Goal: Task Accomplishment & Management: Manage account settings

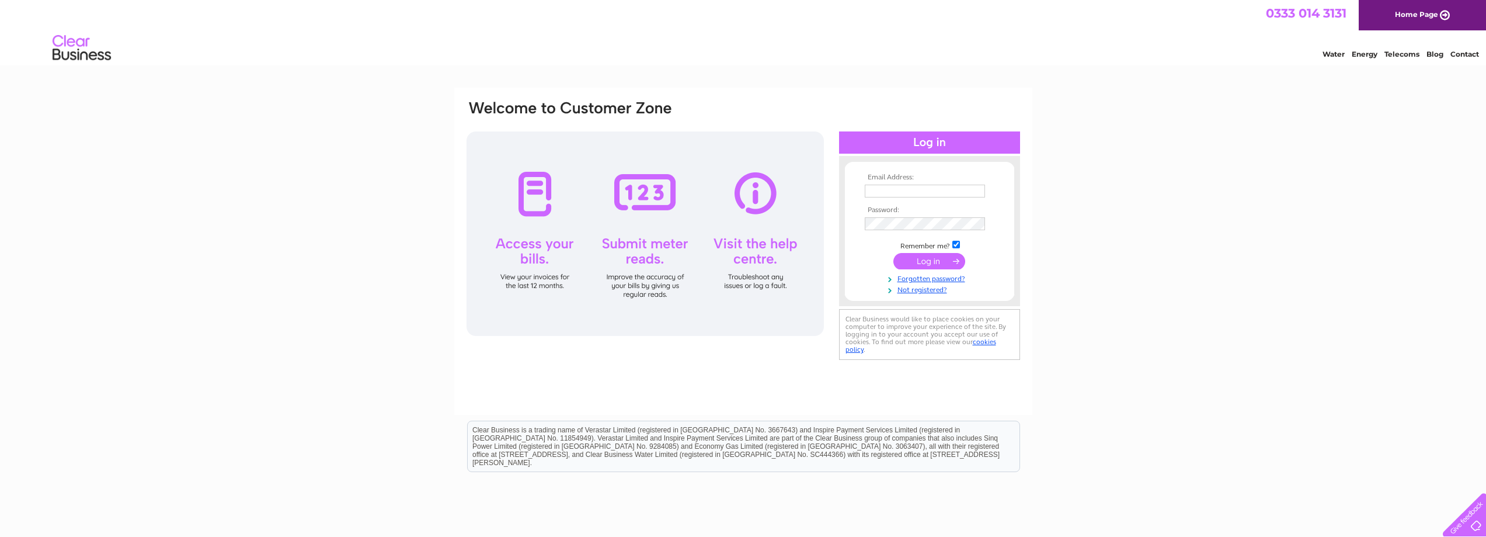
click at [890, 194] on input "text" at bounding box center [925, 191] width 120 height 13
type input "[EMAIL_ADDRESS][DOMAIN_NAME]"
click at [929, 260] on input "submit" at bounding box center [929, 262] width 72 height 16
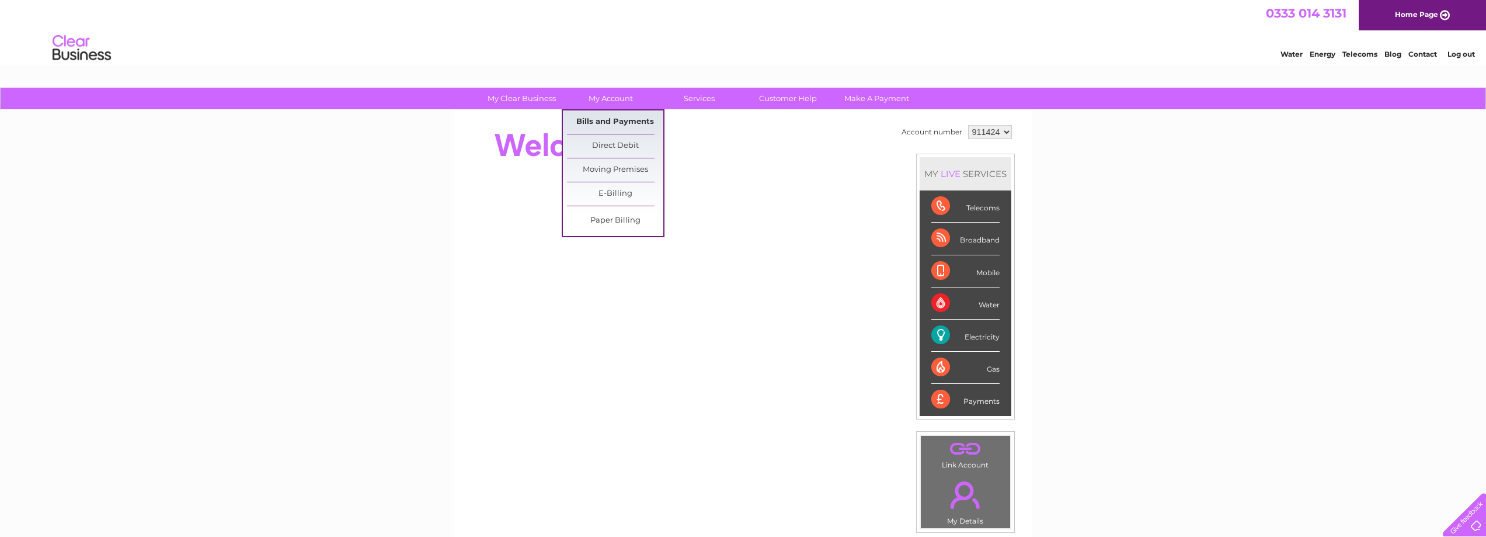
click at [607, 119] on link "Bills and Payments" at bounding box center [615, 121] width 96 height 23
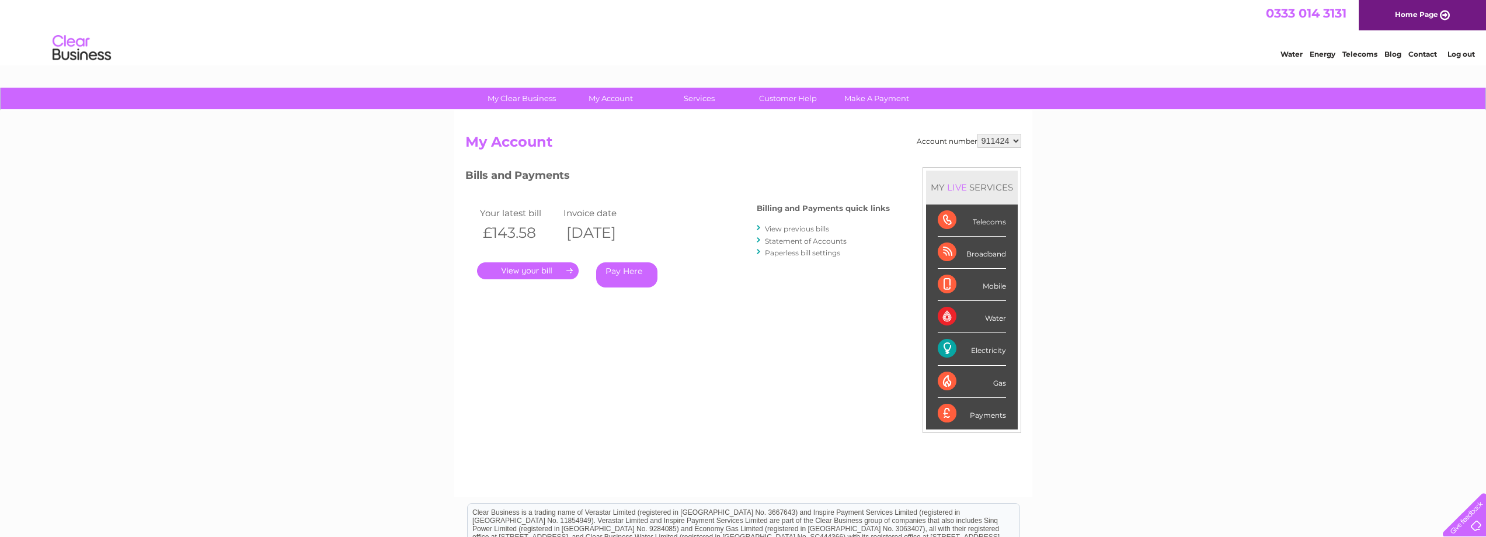
click at [802, 228] on link "View previous bills" at bounding box center [797, 228] width 64 height 9
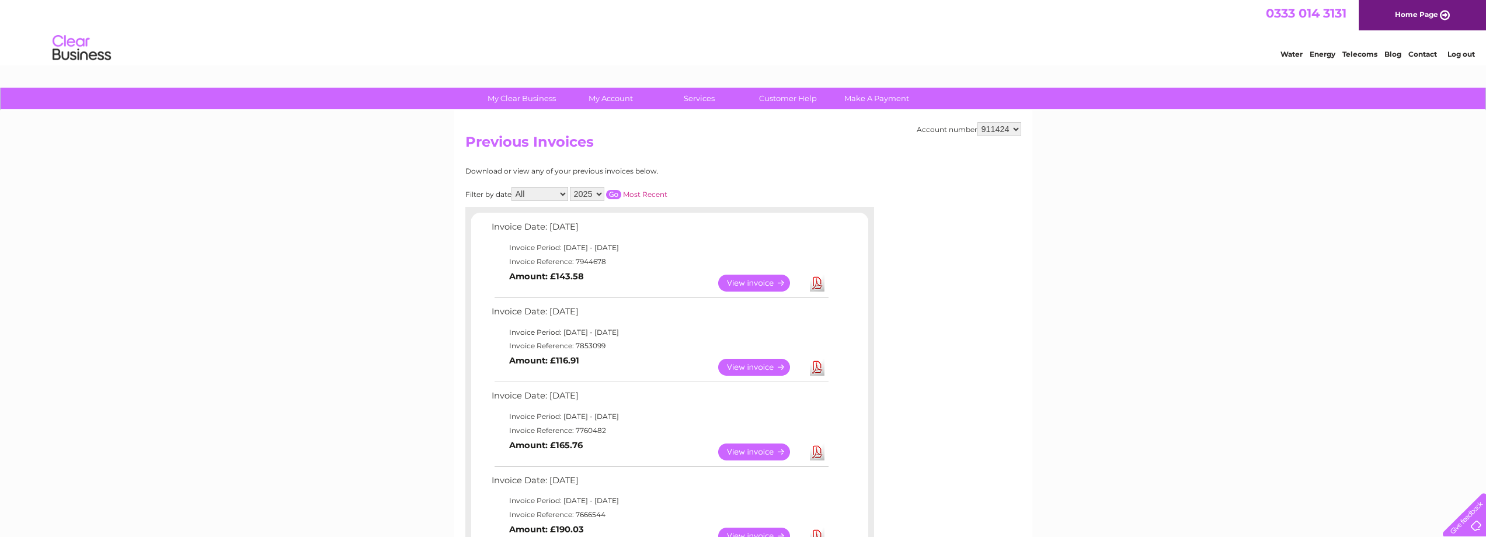
click at [754, 283] on link "View" at bounding box center [761, 282] width 86 height 17
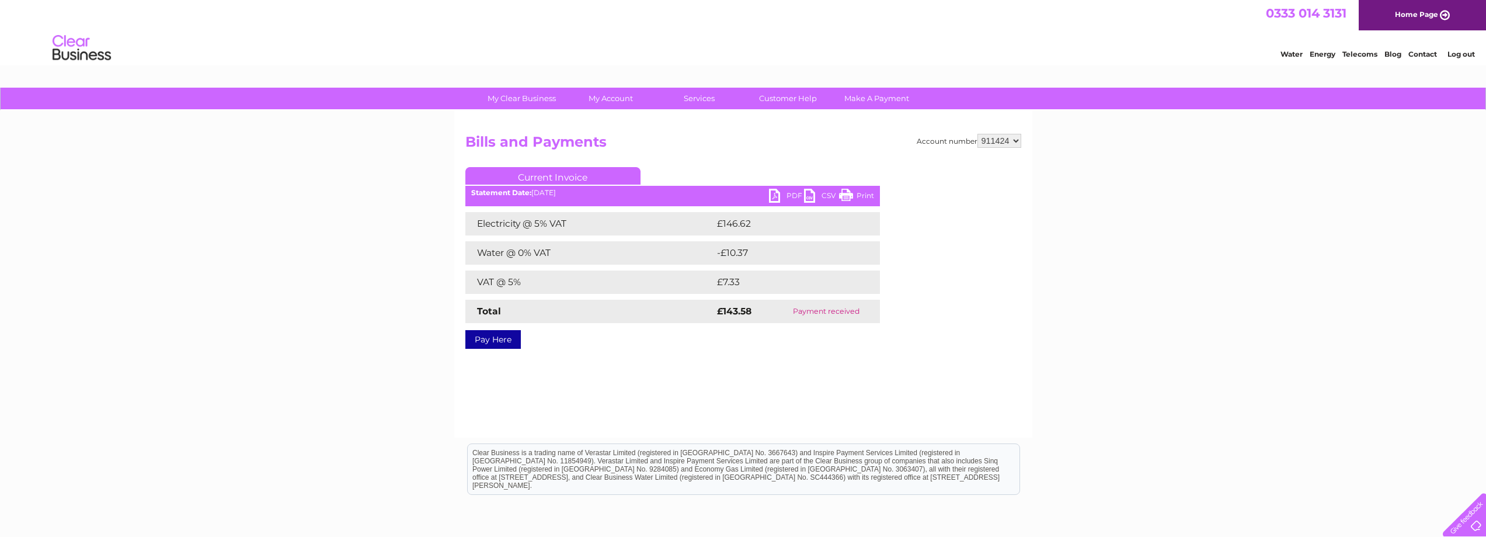
click at [788, 193] on link "PDF" at bounding box center [786, 197] width 35 height 17
click at [795, 197] on link "PDF" at bounding box center [786, 197] width 35 height 17
click at [827, 196] on link "CSV" at bounding box center [821, 197] width 35 height 17
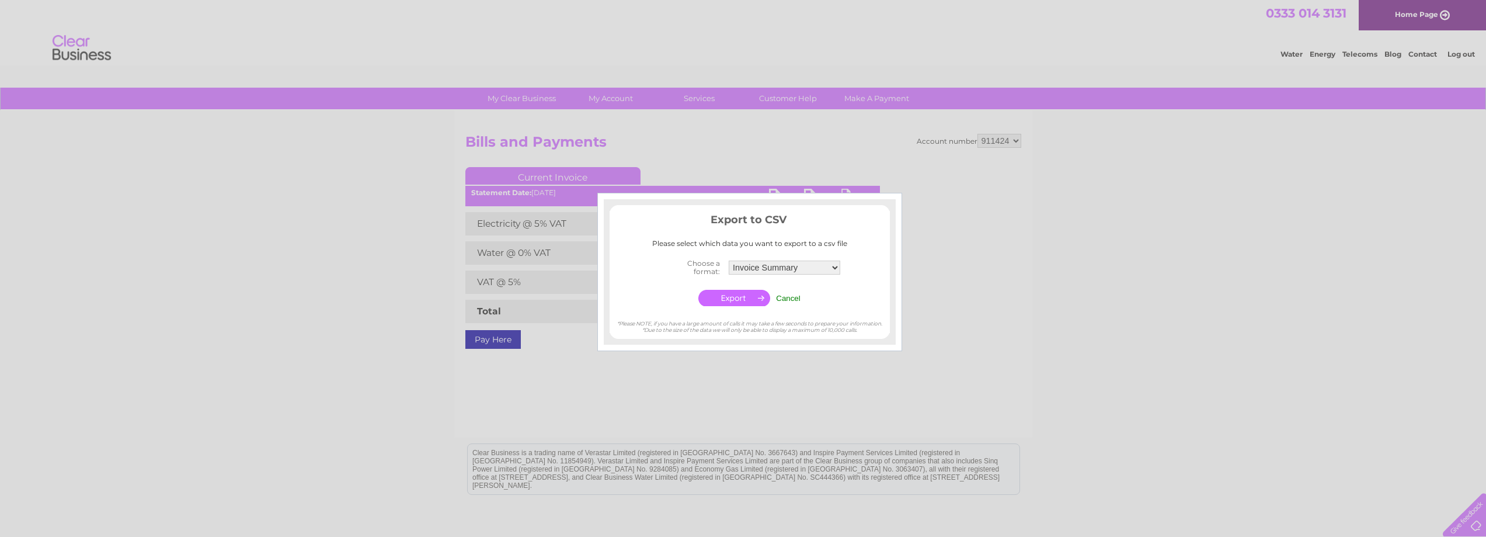
click at [743, 297] on input "button" at bounding box center [734, 298] width 72 height 16
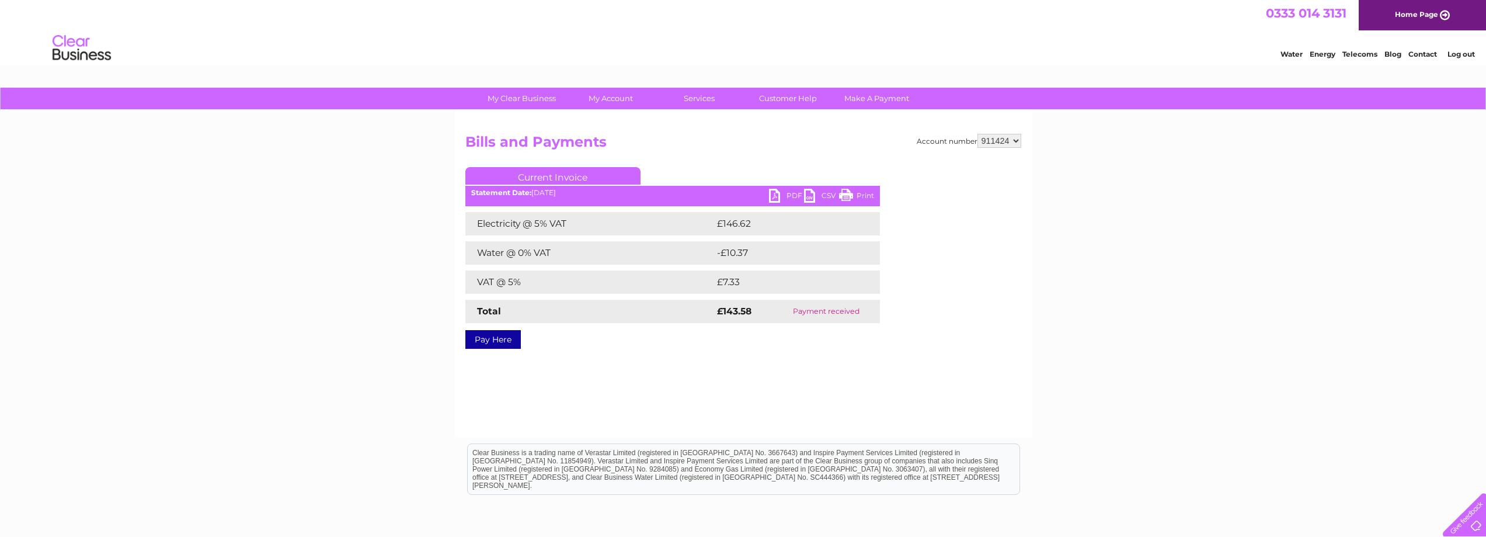
click at [789, 193] on link "PDF" at bounding box center [786, 197] width 35 height 17
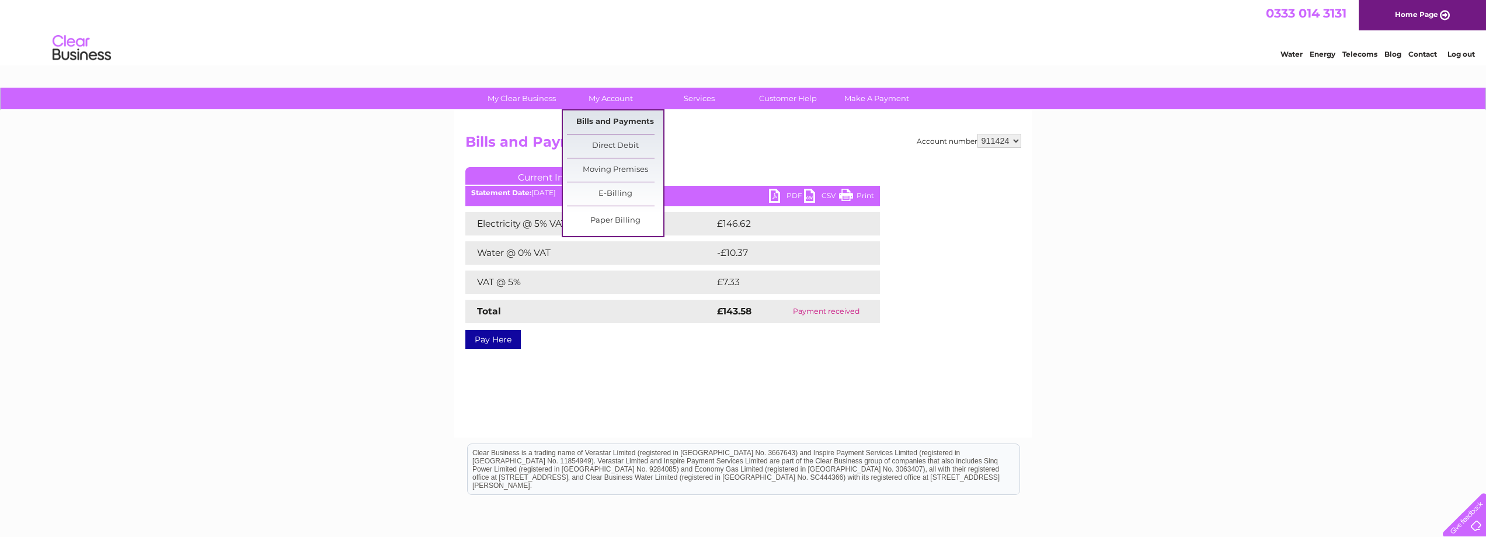
click at [607, 120] on link "Bills and Payments" at bounding box center [615, 121] width 96 height 23
click at [607, 121] on link "Bills and Payments" at bounding box center [615, 121] width 96 height 23
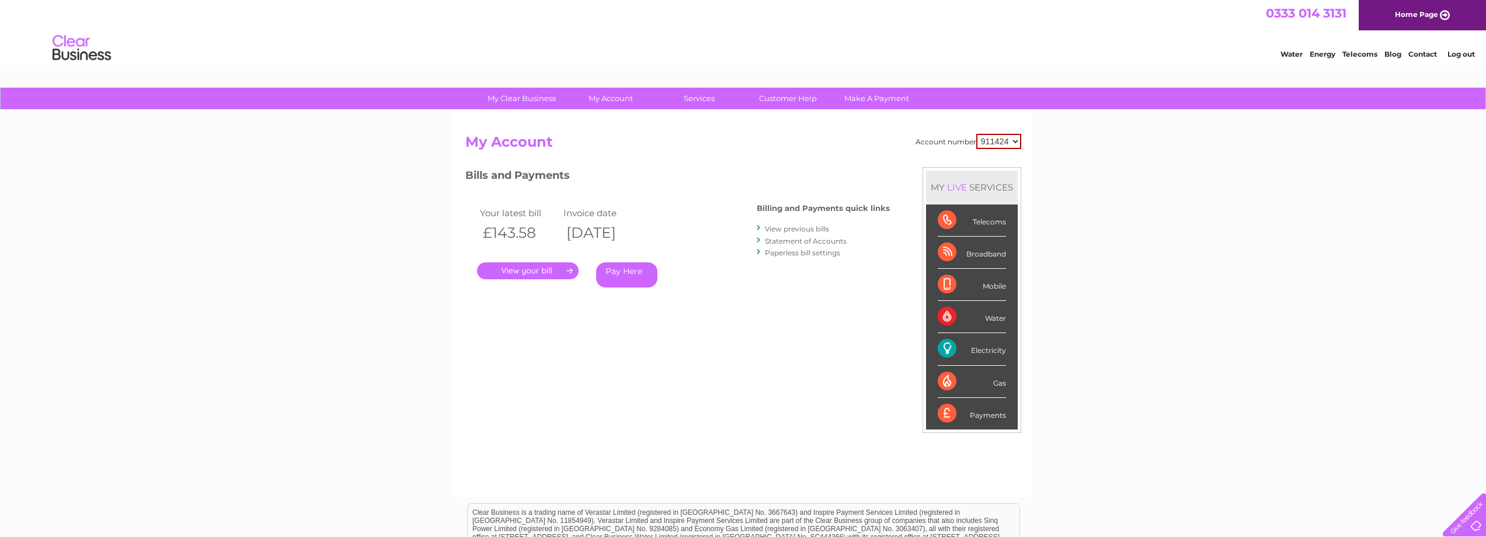
click at [799, 229] on link "View previous bills" at bounding box center [797, 228] width 64 height 9
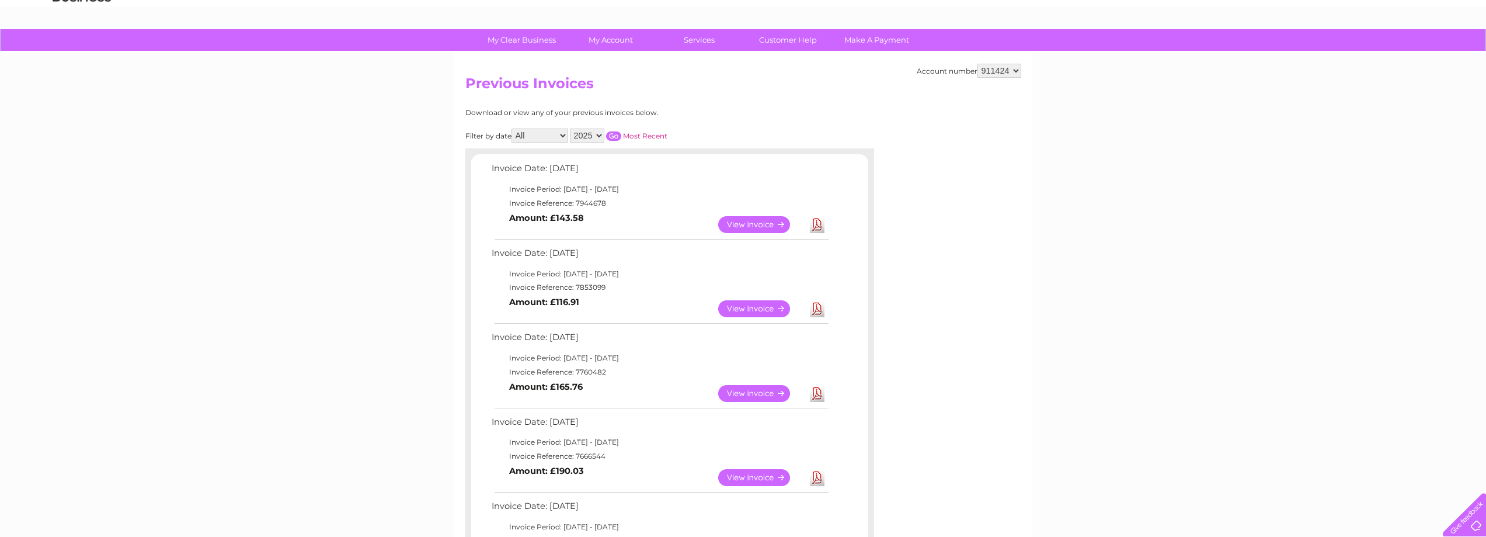
scroll to position [117, 0]
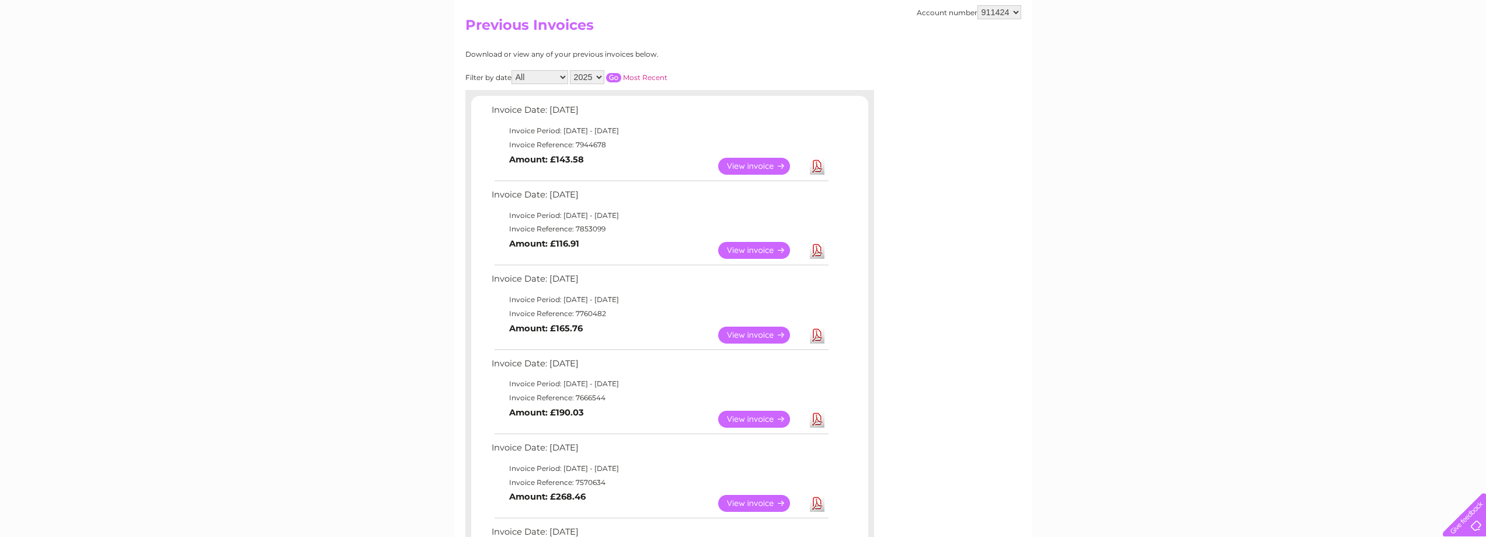
click at [599, 78] on select "2025 2024 2023 2022" at bounding box center [587, 77] width 34 height 14
select select "2023"
click at [571, 70] on select "2025 2024 2023 2022" at bounding box center [587, 77] width 34 height 14
click at [615, 76] on input "button" at bounding box center [613, 77] width 15 height 9
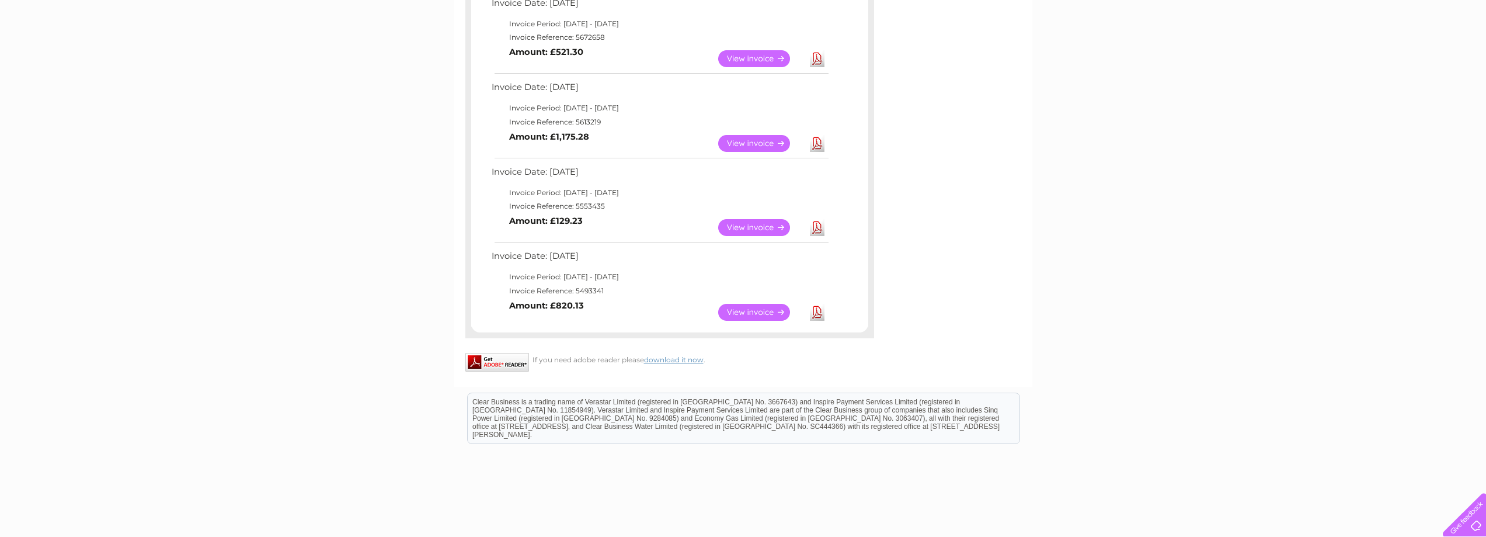
scroll to position [840, 0]
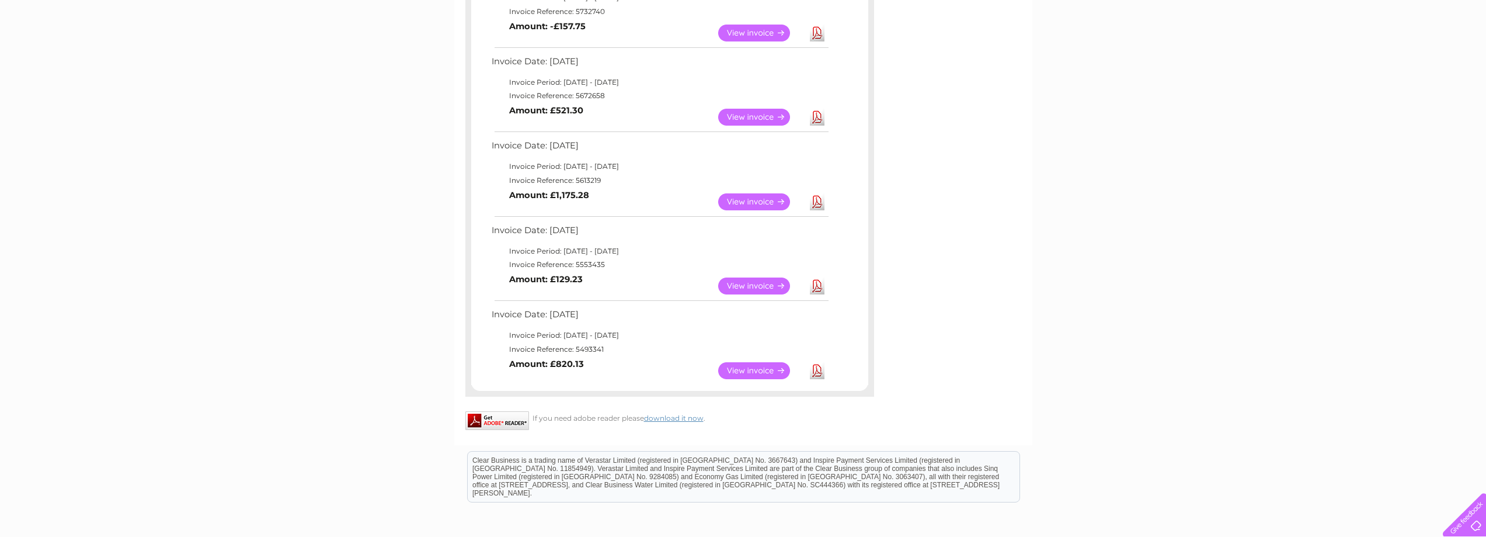
click at [754, 200] on link "View" at bounding box center [761, 201] width 86 height 17
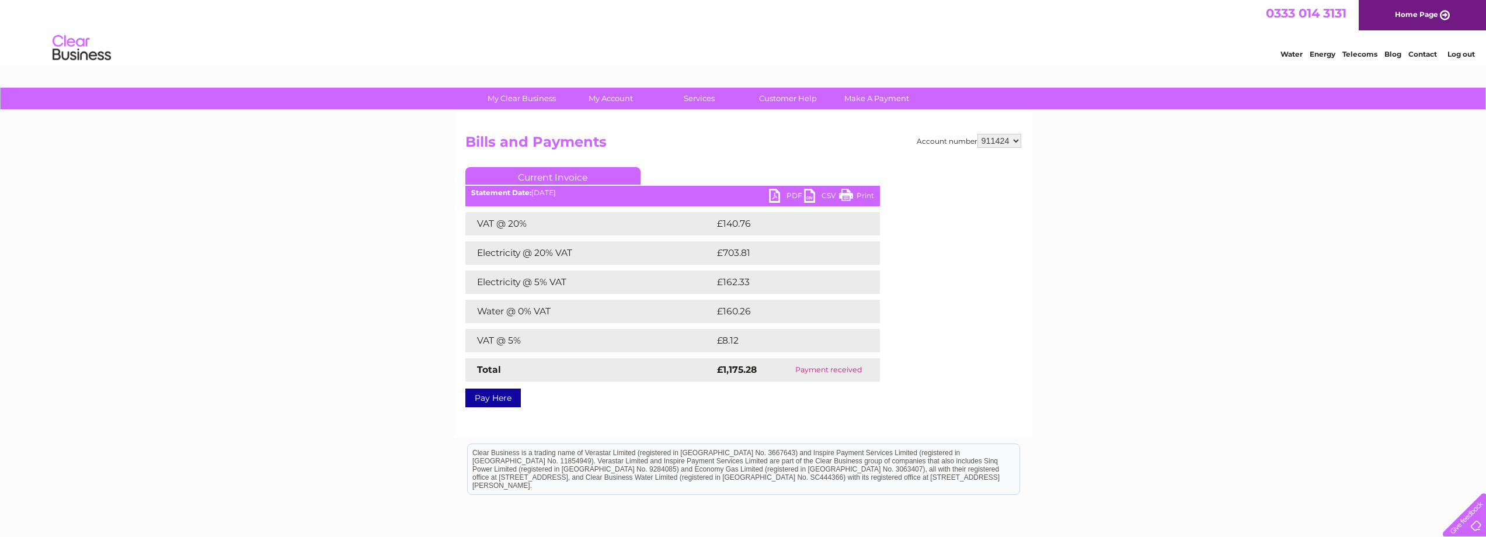
scroll to position [58, 0]
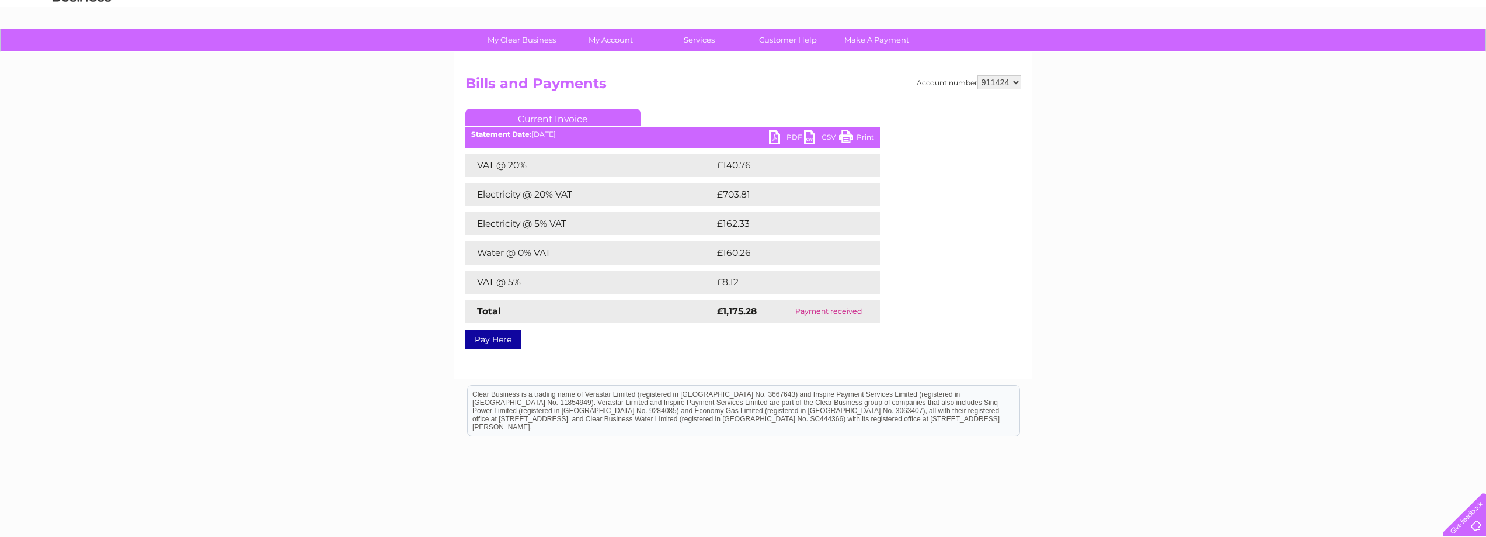
click at [792, 135] on link "PDF" at bounding box center [786, 138] width 35 height 17
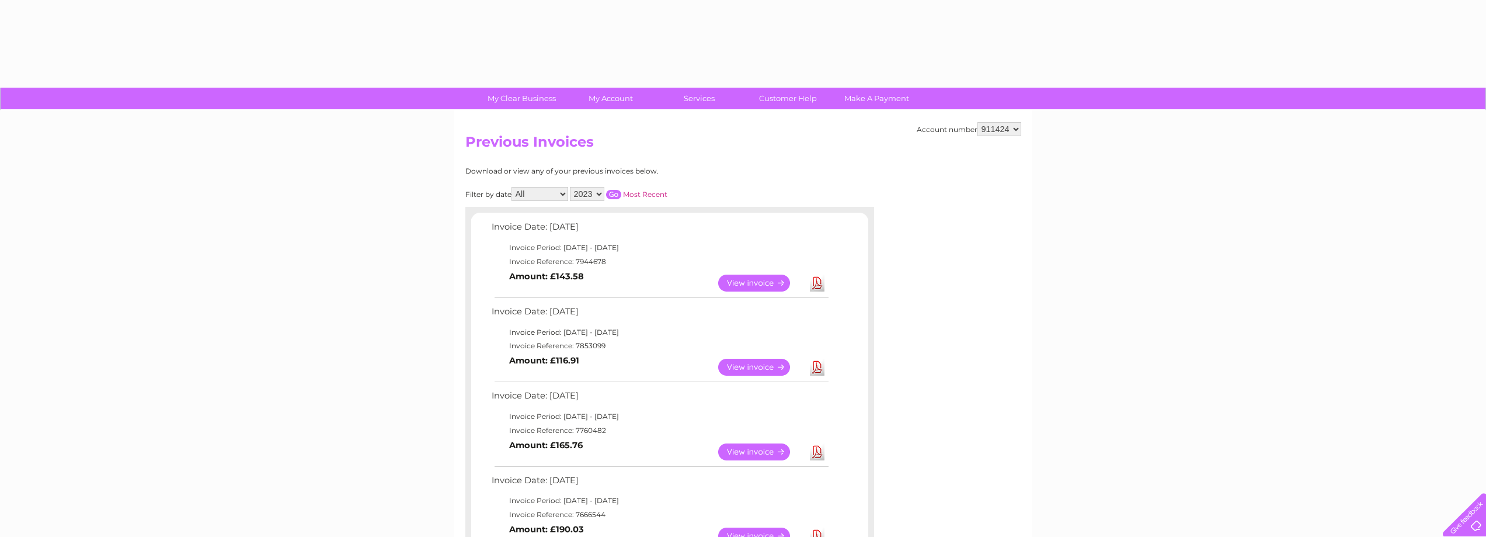
select select "2023"
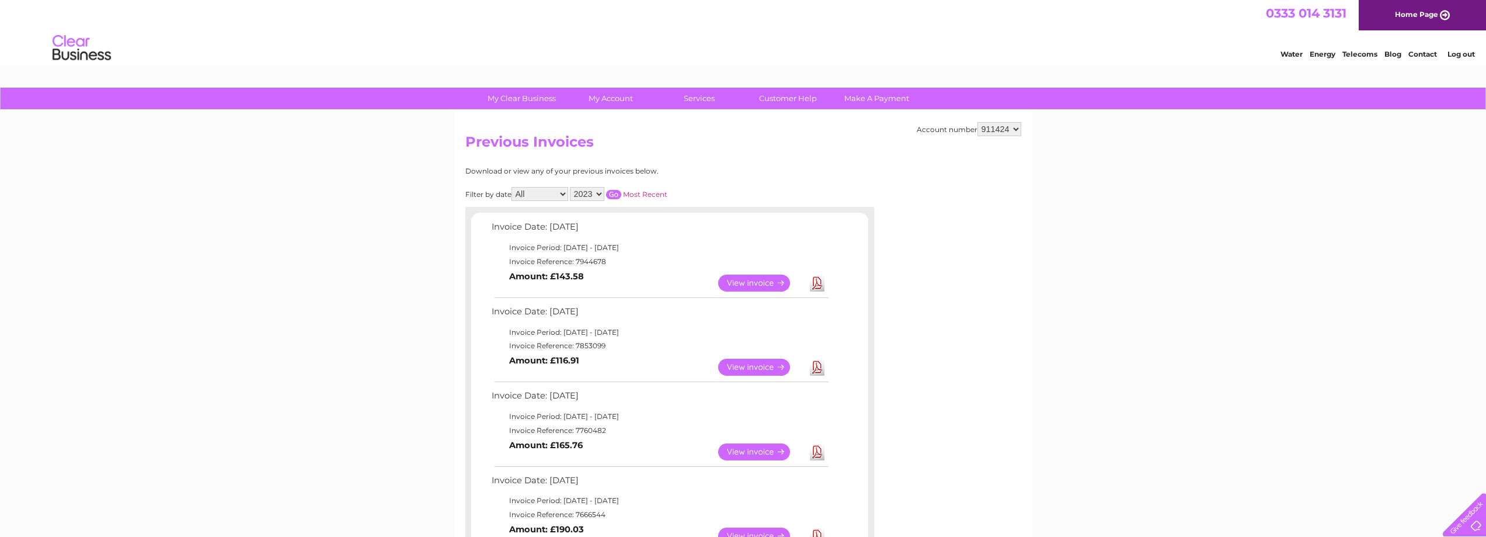
click at [615, 194] on input "button" at bounding box center [613, 194] width 15 height 9
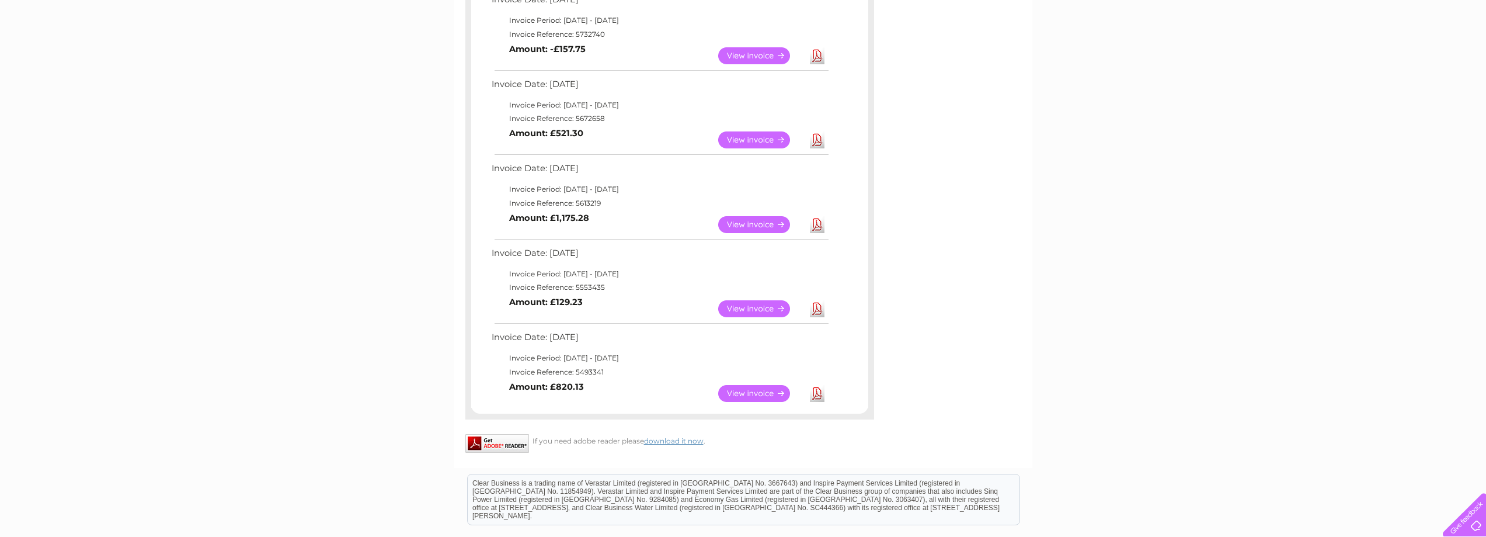
scroll to position [759, 0]
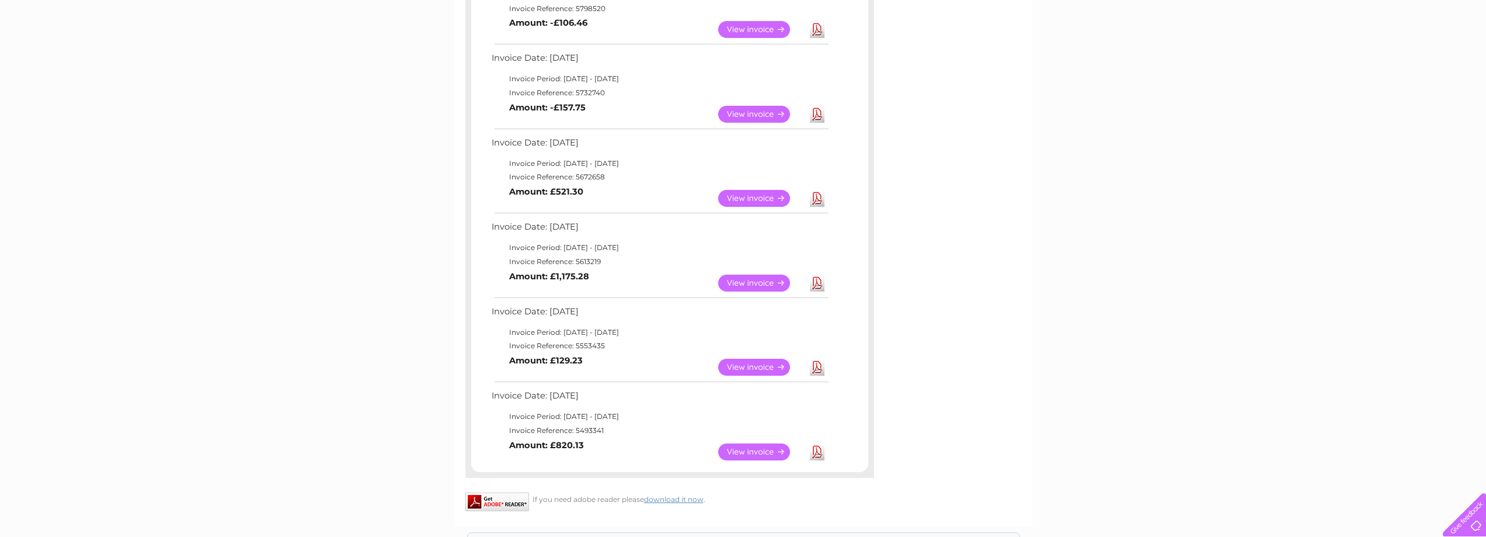
click at [757, 196] on link "View" at bounding box center [761, 198] width 86 height 17
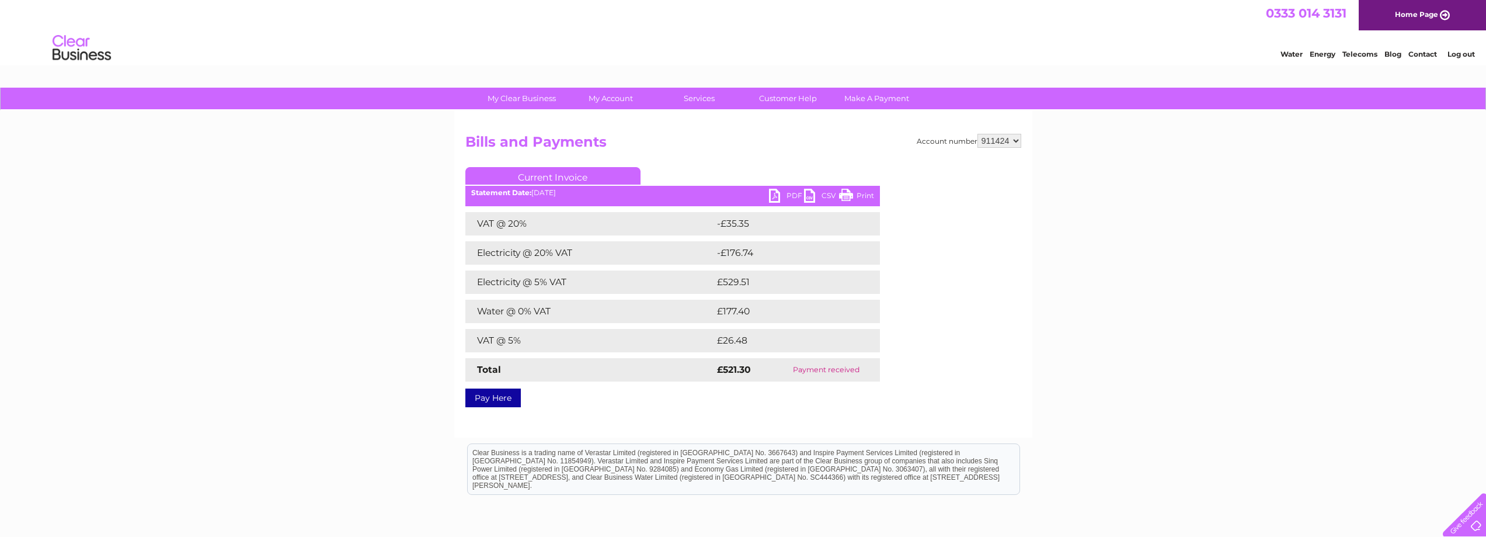
click at [792, 195] on link "PDF" at bounding box center [786, 197] width 35 height 17
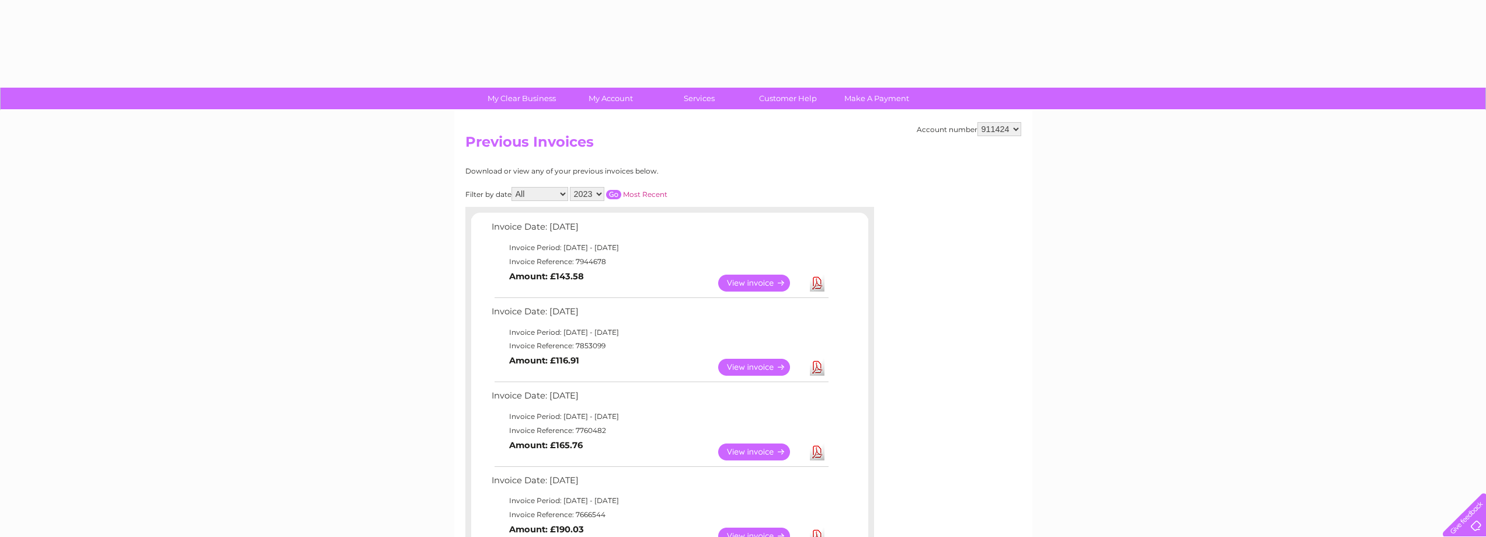
select select "2023"
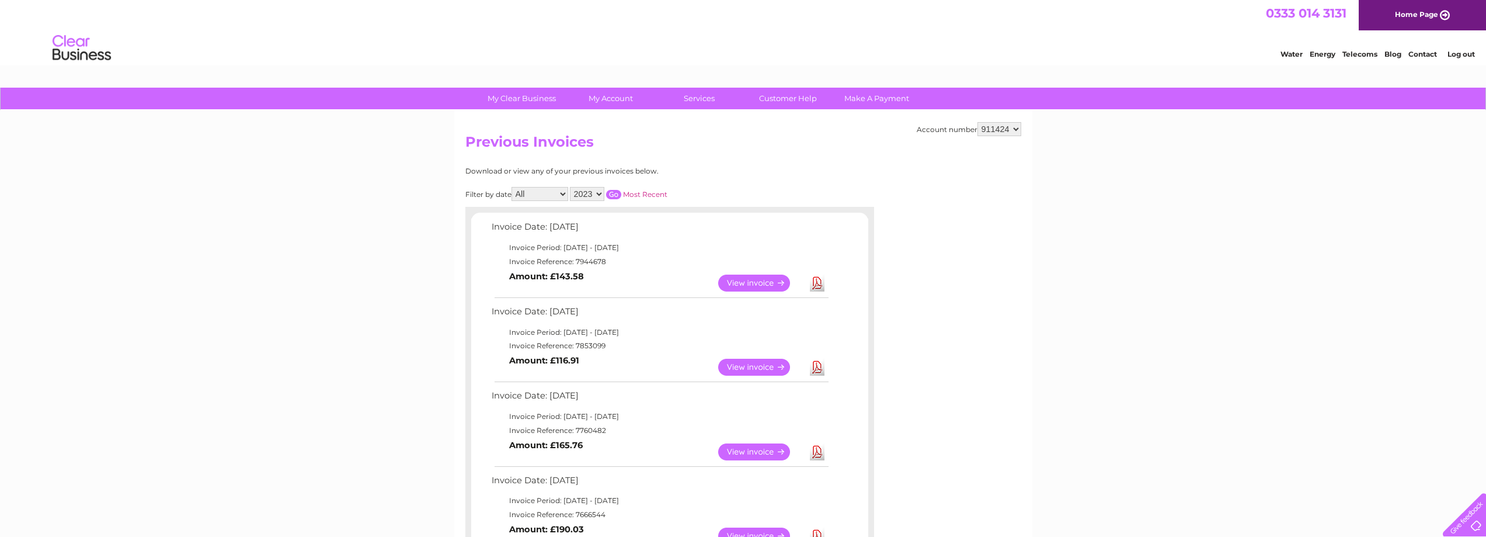
click at [600, 193] on select "2025 2024 2023 2022" at bounding box center [587, 194] width 34 height 14
click at [571, 187] on select "2025 2024 2023 2022" at bounding box center [587, 194] width 34 height 14
click at [612, 194] on input "button" at bounding box center [613, 194] width 15 height 9
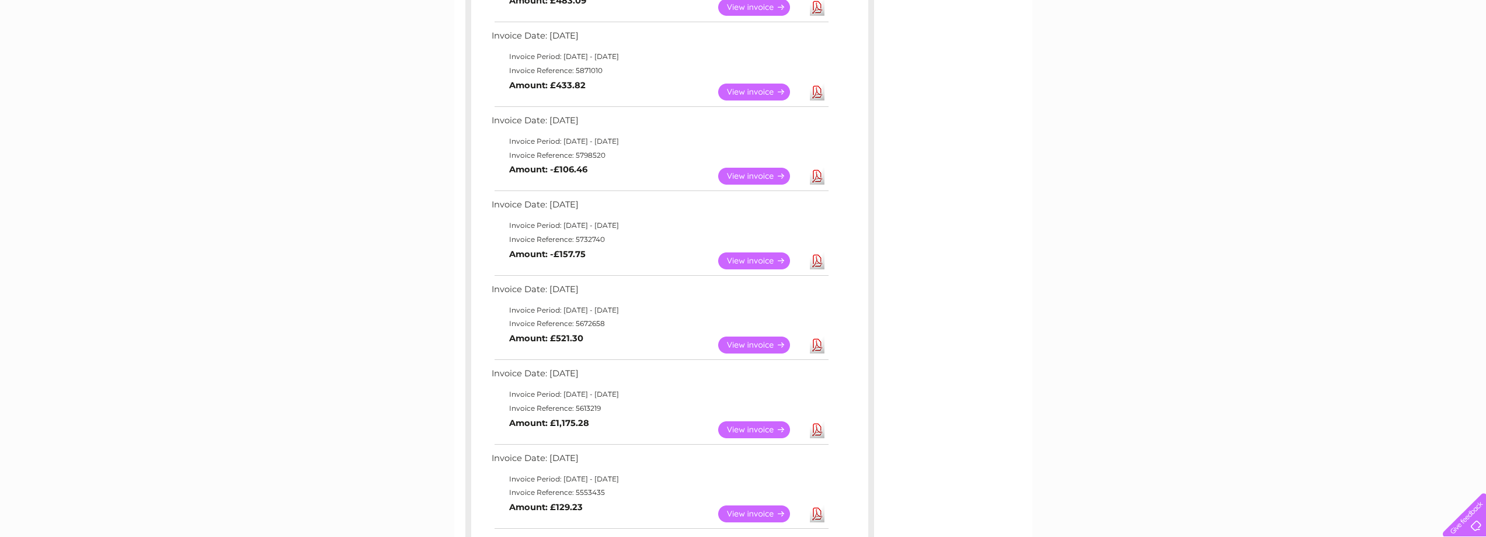
scroll to position [584, 0]
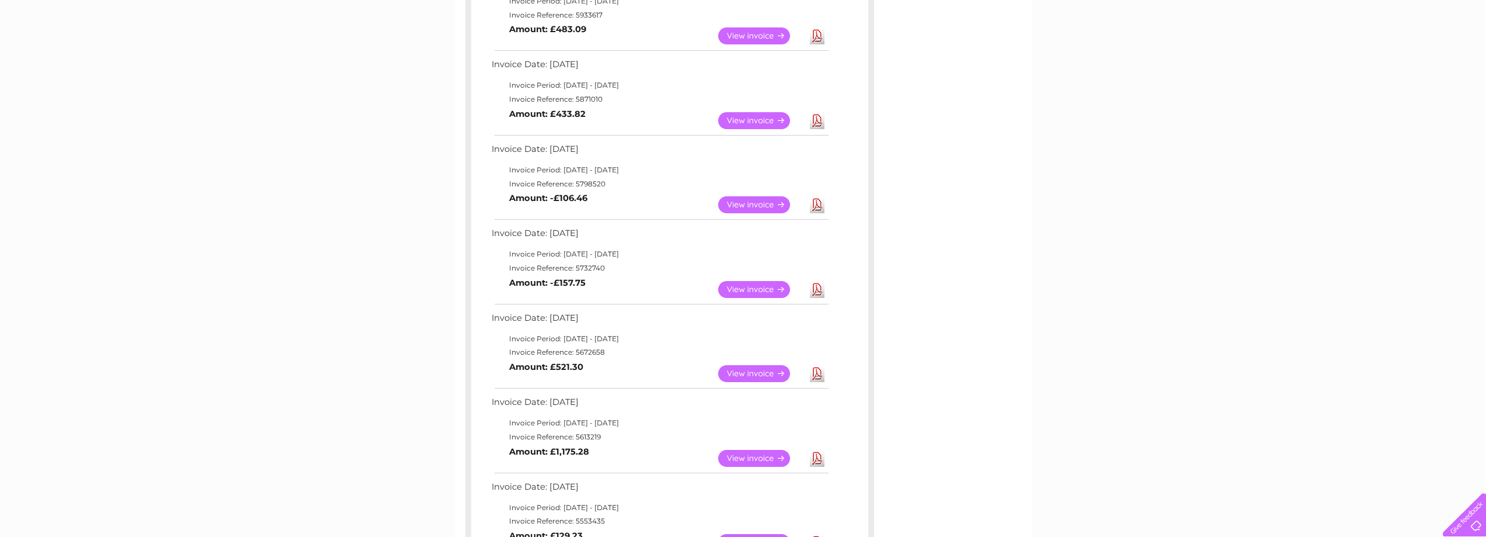
click at [754, 288] on link "View" at bounding box center [761, 289] width 86 height 17
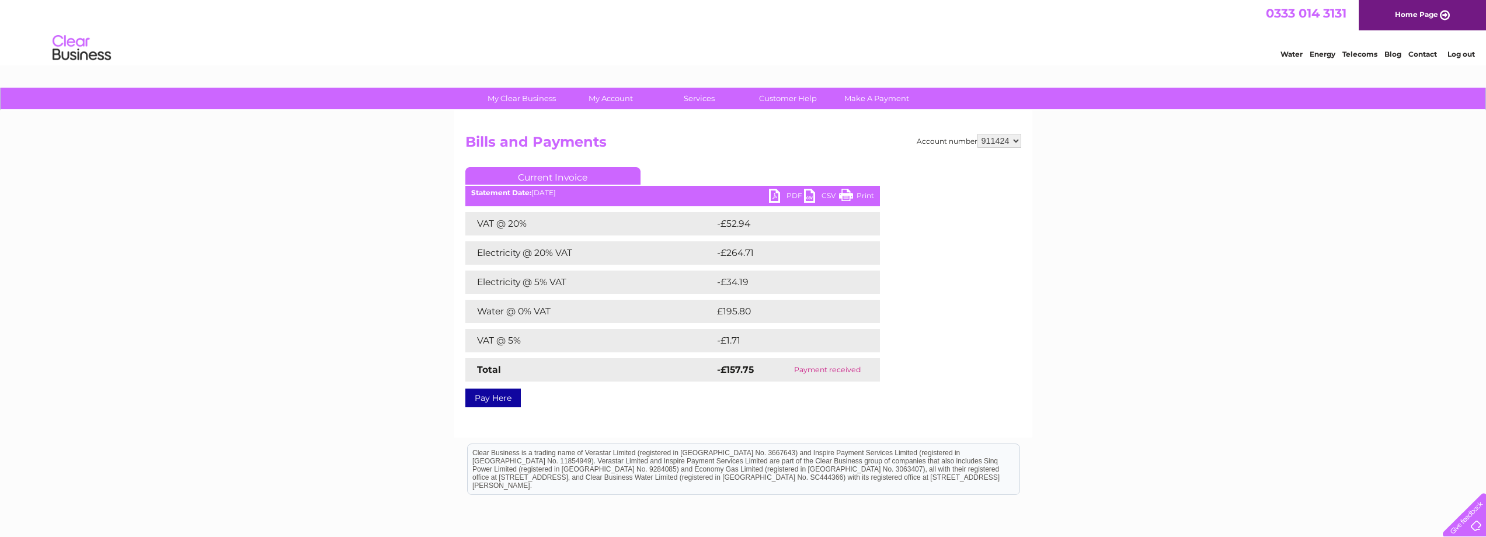
click at [793, 194] on link "PDF" at bounding box center [786, 197] width 35 height 17
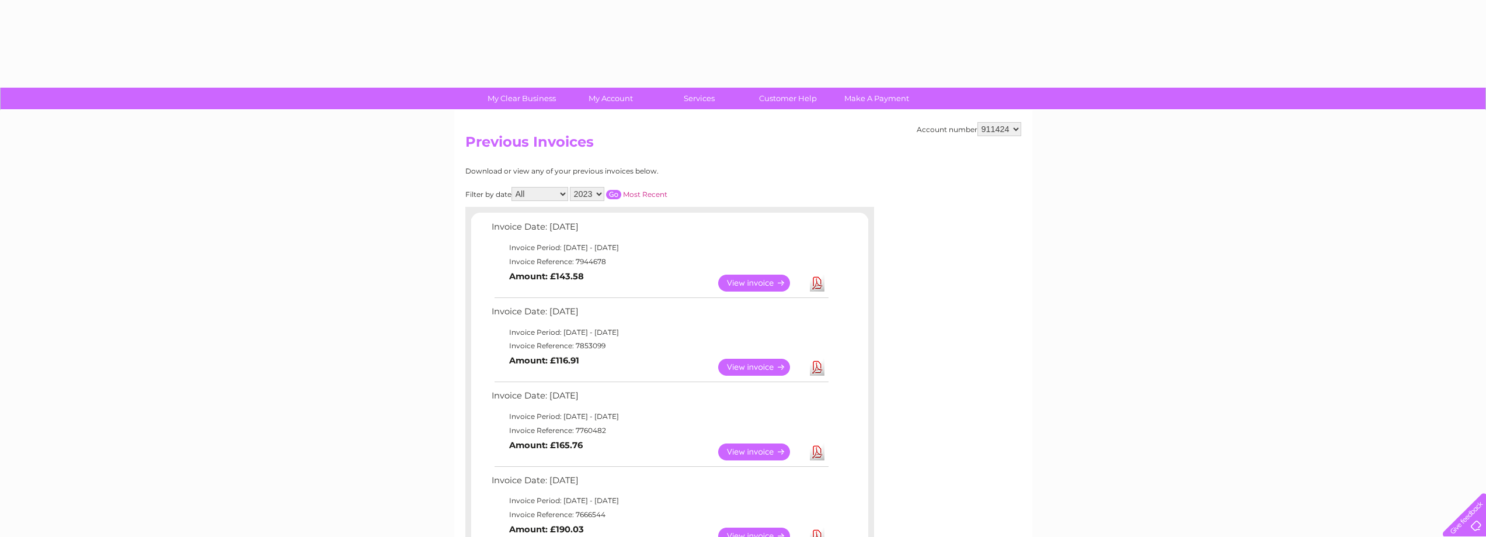
select select "2023"
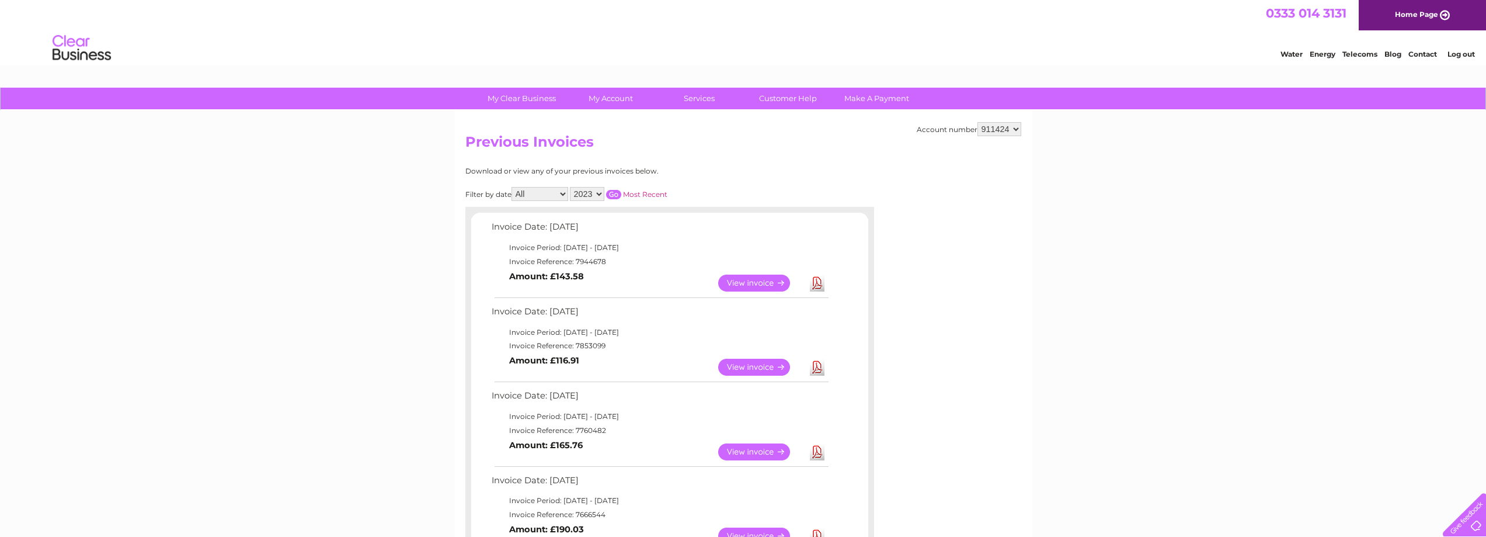
click at [615, 193] on input "button" at bounding box center [613, 194] width 15 height 9
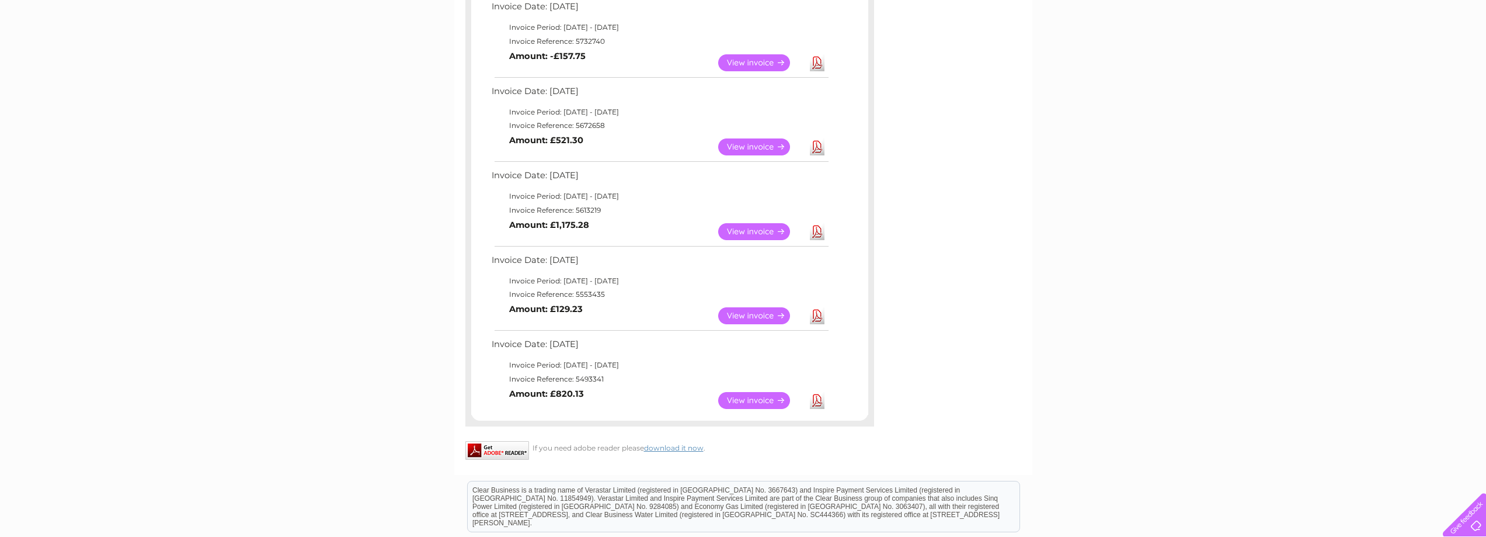
scroll to position [817, 0]
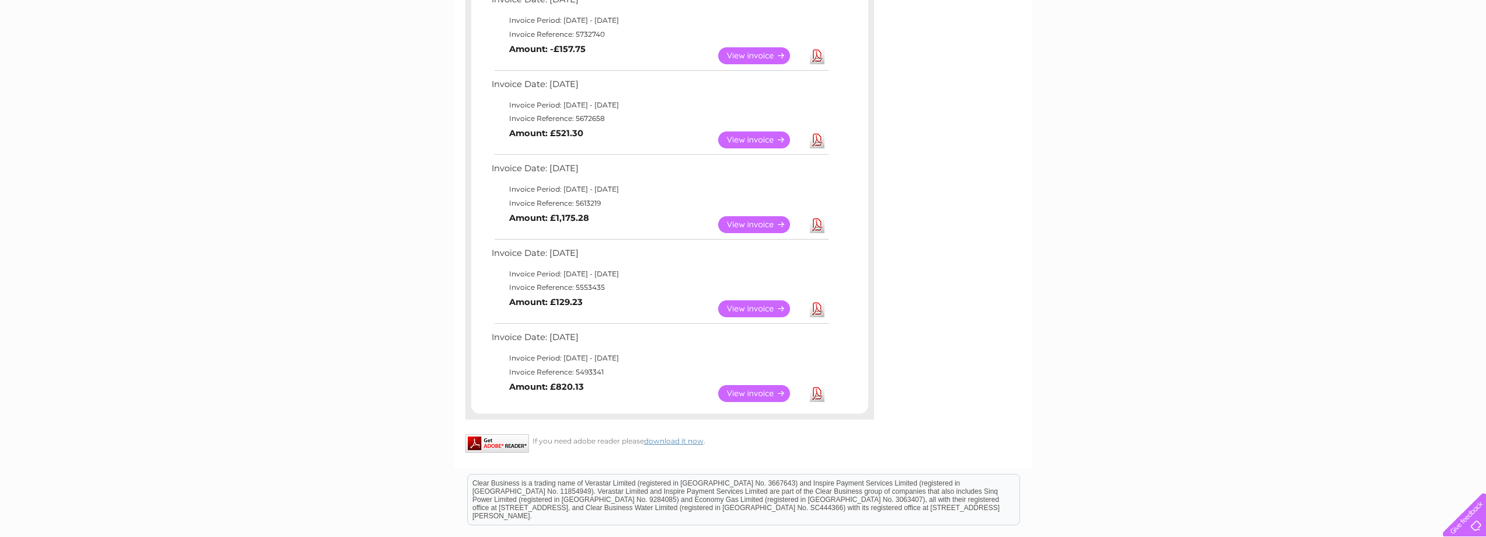
click at [755, 224] on link "View" at bounding box center [761, 224] width 86 height 17
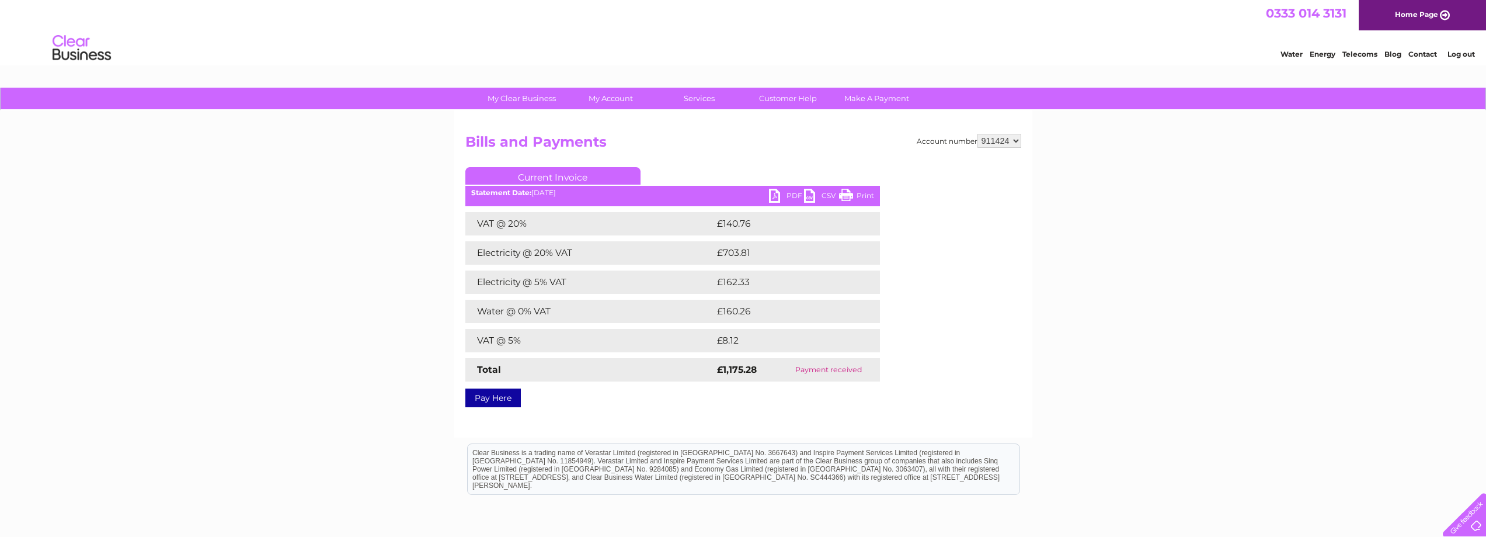
click at [793, 195] on link "PDF" at bounding box center [786, 197] width 35 height 17
